Goal: Find specific page/section: Find specific page/section

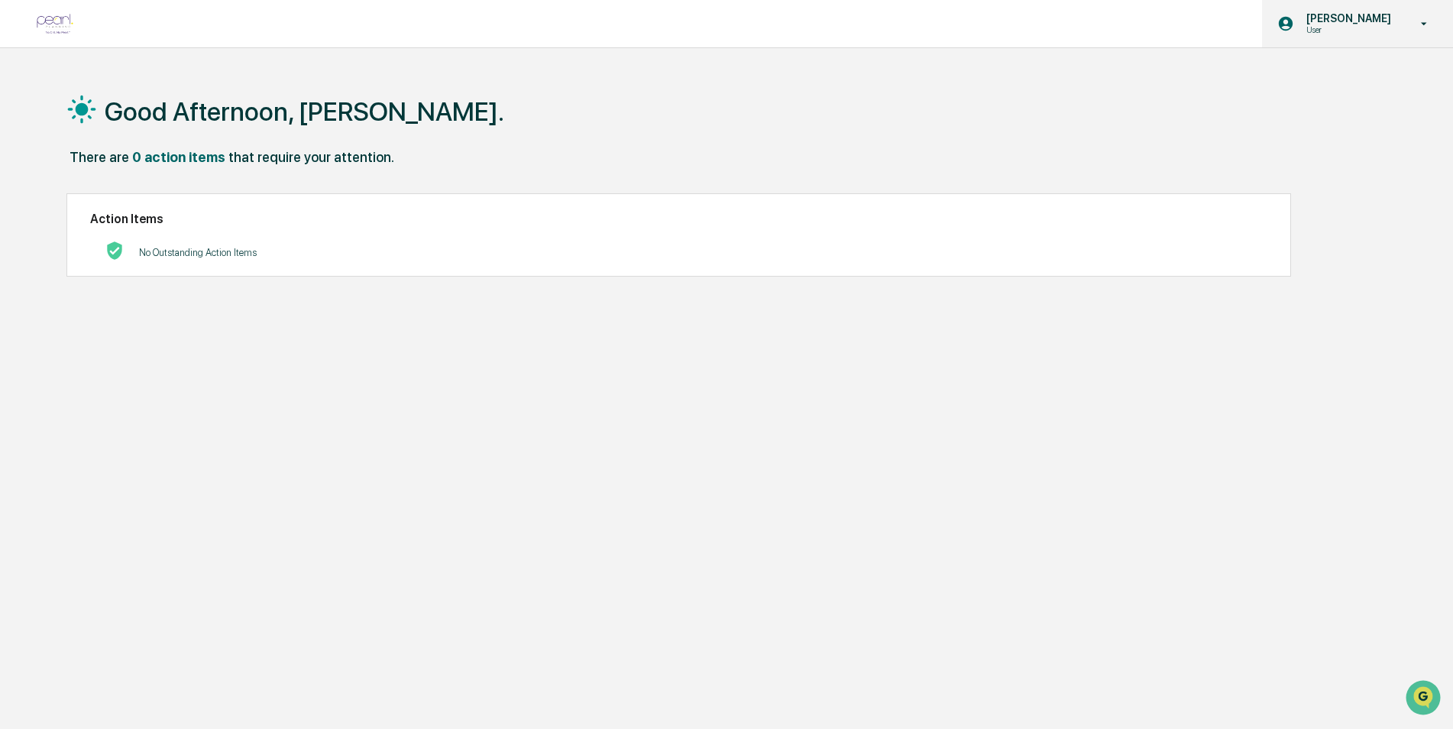
click at [1313, 20] on p "[PERSON_NAME]" at bounding box center [1346, 18] width 105 height 12
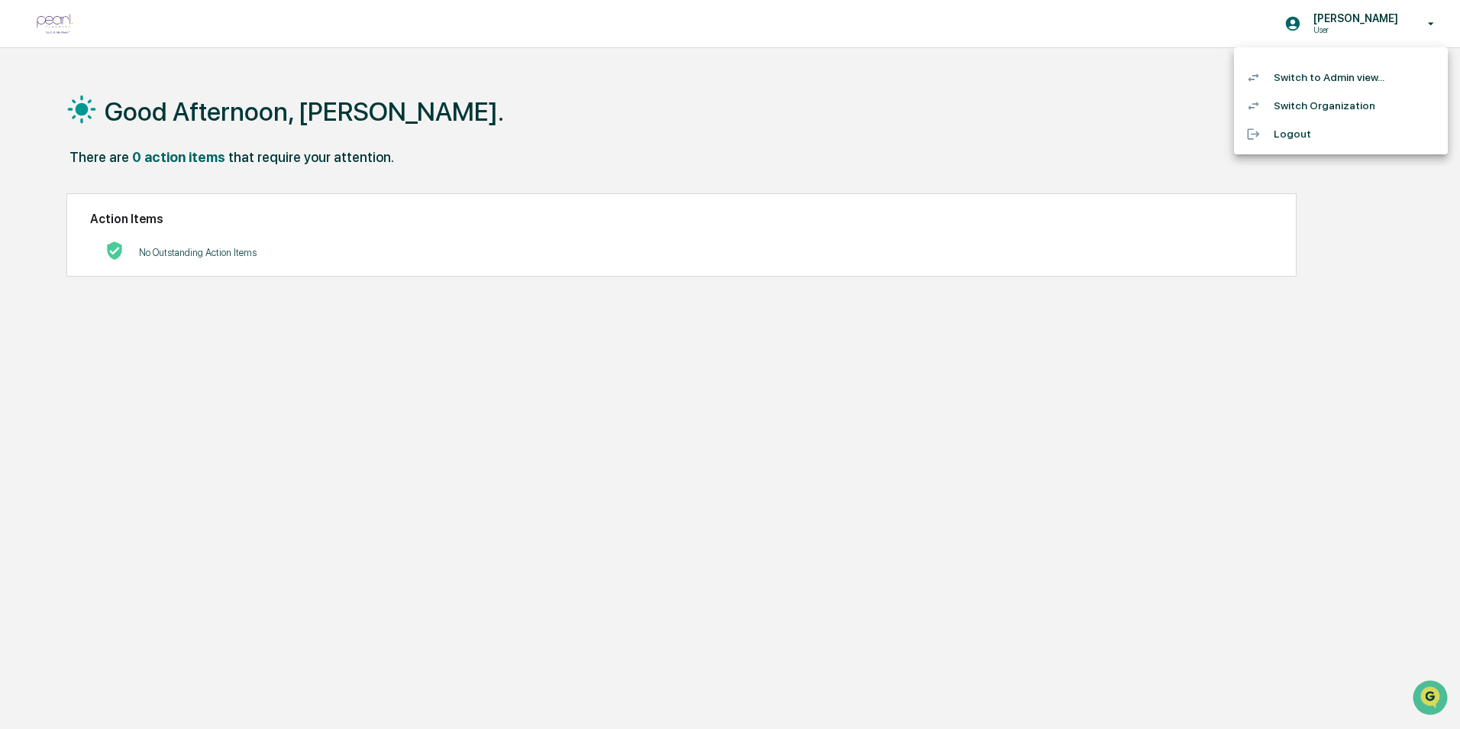
click at [1323, 81] on li "Switch to Admin view..." at bounding box center [1341, 77] width 214 height 28
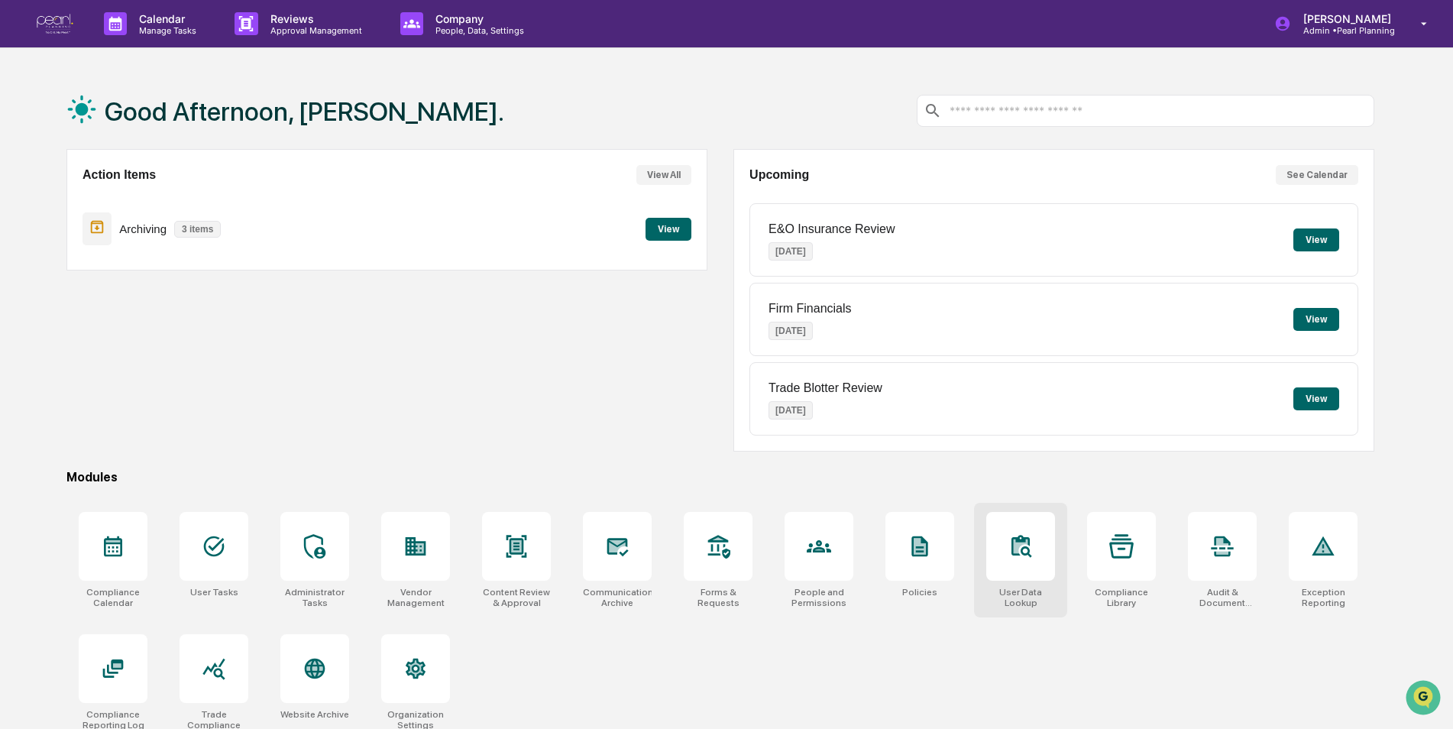
click at [1020, 577] on div at bounding box center [1020, 546] width 69 height 69
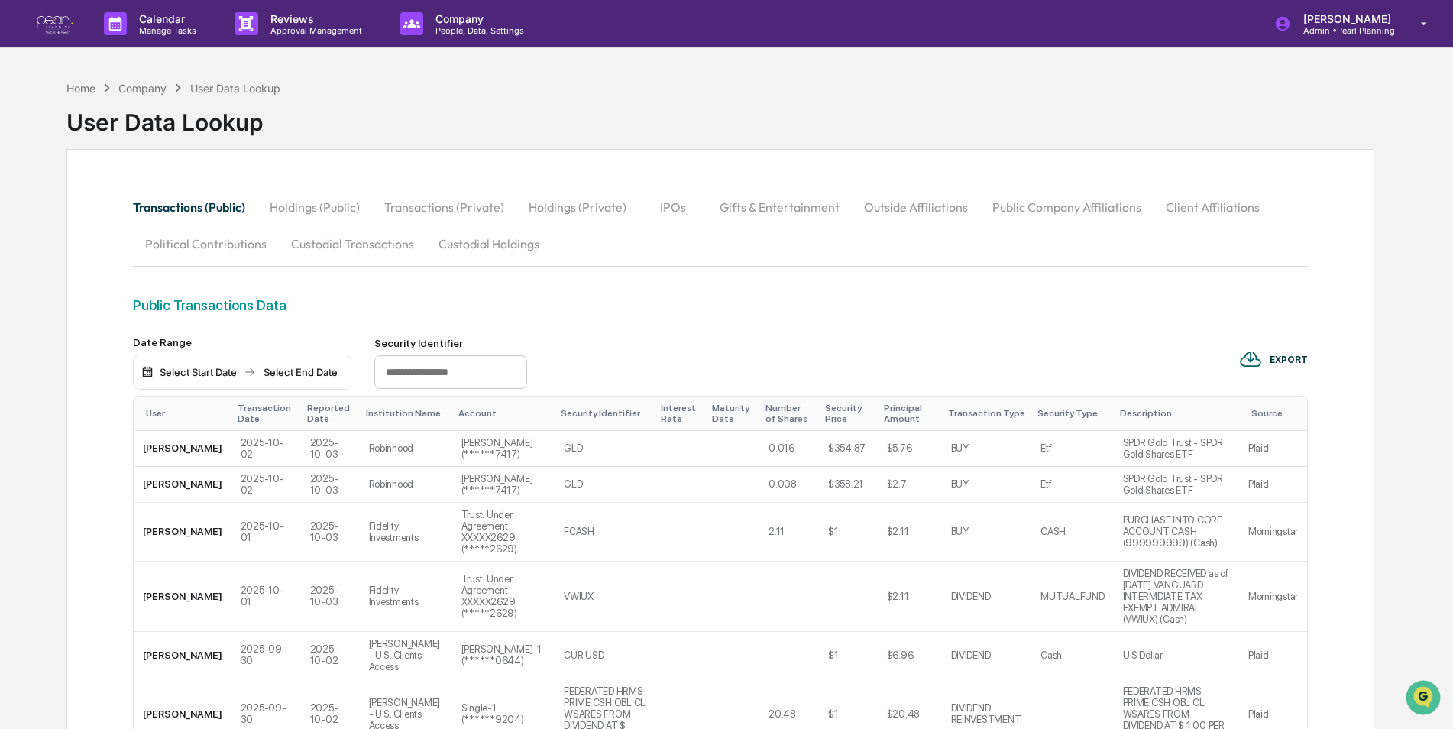
click at [396, 241] on button "Custodial Transactions" at bounding box center [352, 243] width 147 height 37
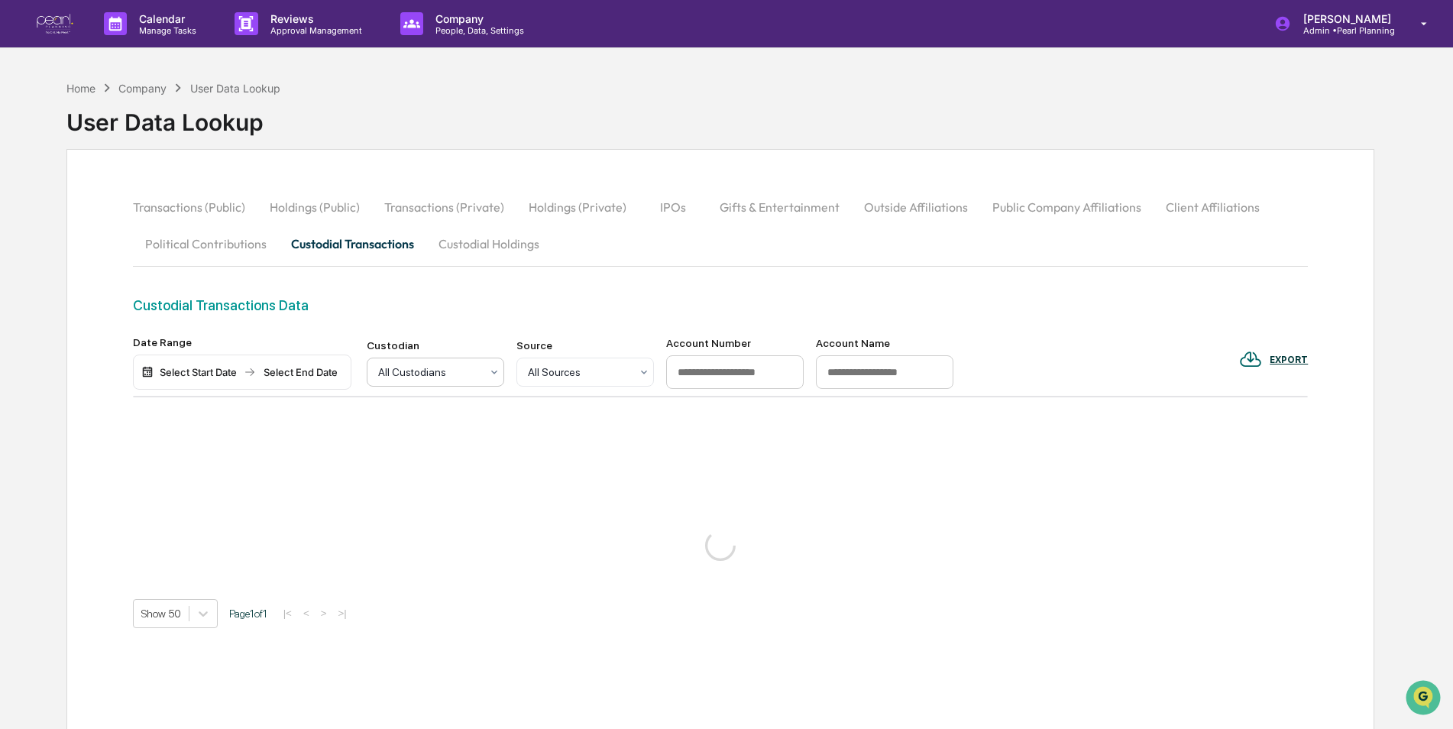
click at [459, 373] on div at bounding box center [429, 371] width 102 height 15
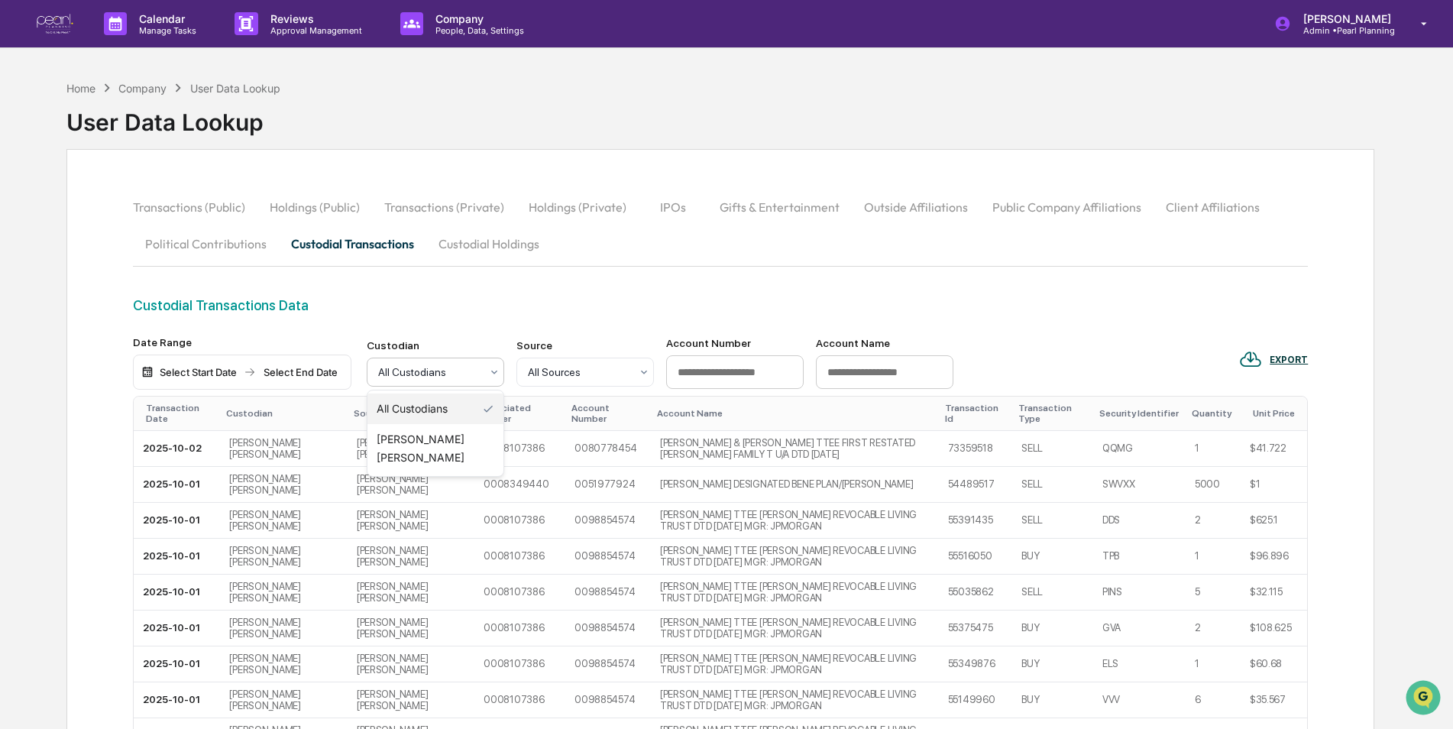
click at [459, 373] on div at bounding box center [429, 371] width 102 height 15
